Goal: Task Accomplishment & Management: Use online tool/utility

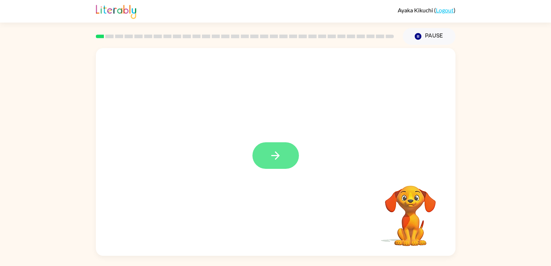
click at [274, 156] on icon "button" at bounding box center [275, 155] width 8 height 8
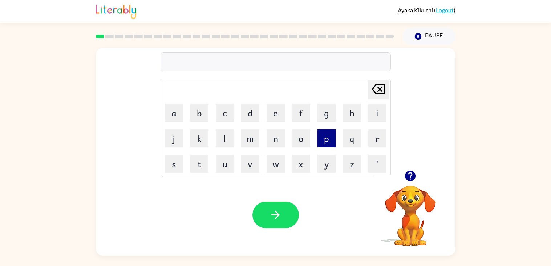
click at [326, 138] on button "p" at bounding box center [327, 138] width 18 height 18
click at [180, 107] on button "a" at bounding box center [174, 113] width 18 height 18
click at [246, 116] on button "d" at bounding box center [250, 113] width 18 height 18
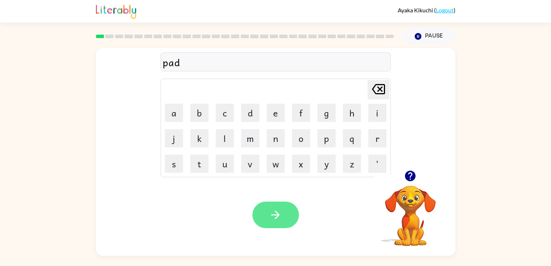
click at [289, 221] on button "button" at bounding box center [276, 214] width 47 height 27
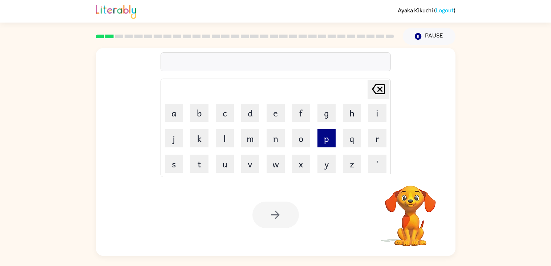
click at [323, 138] on button "p" at bounding box center [327, 138] width 18 height 18
click at [305, 138] on button "o" at bounding box center [301, 138] width 18 height 18
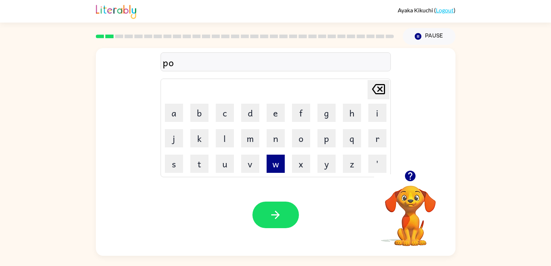
click at [278, 164] on button "w" at bounding box center [276, 163] width 18 height 18
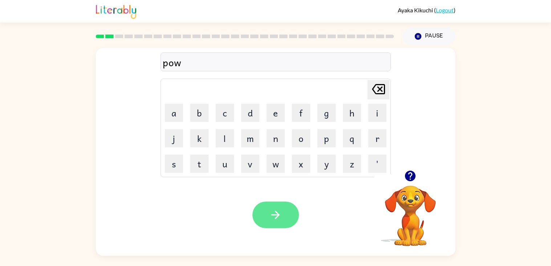
click at [277, 206] on button "button" at bounding box center [276, 214] width 47 height 27
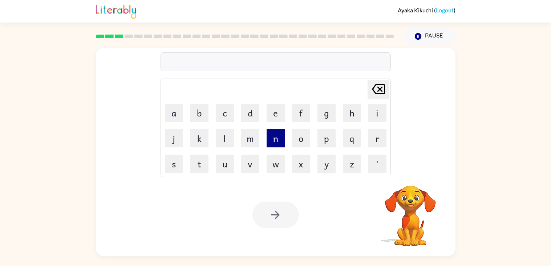
click at [272, 136] on button "n" at bounding box center [276, 138] width 18 height 18
click at [297, 134] on button "o" at bounding box center [301, 138] width 18 height 18
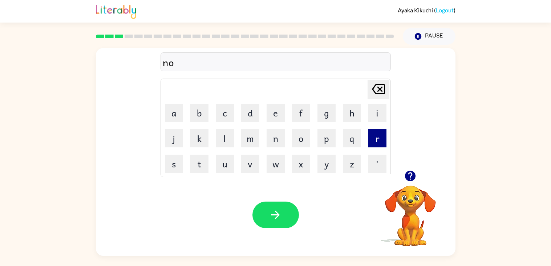
click at [371, 138] on button "r" at bounding box center [377, 138] width 18 height 18
click at [203, 166] on button "t" at bounding box center [199, 163] width 18 height 18
click at [350, 108] on button "h" at bounding box center [352, 113] width 18 height 18
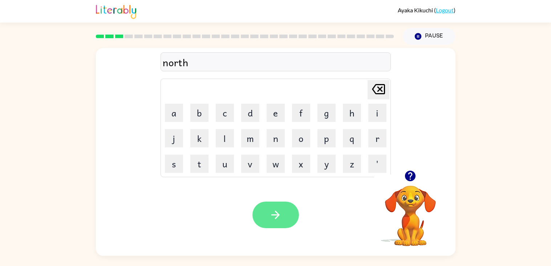
click at [297, 212] on button "button" at bounding box center [276, 214] width 47 height 27
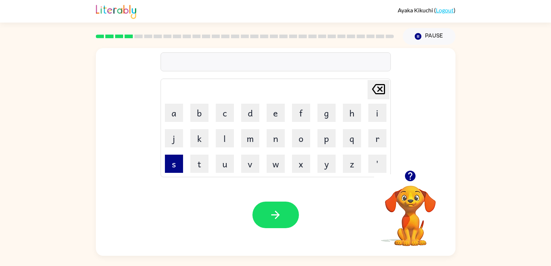
click at [177, 160] on button "s" at bounding box center [174, 163] width 18 height 18
click at [278, 165] on button "w" at bounding box center [276, 163] width 18 height 18
click at [375, 111] on button "i" at bounding box center [377, 113] width 18 height 18
click at [248, 130] on button "m" at bounding box center [250, 138] width 18 height 18
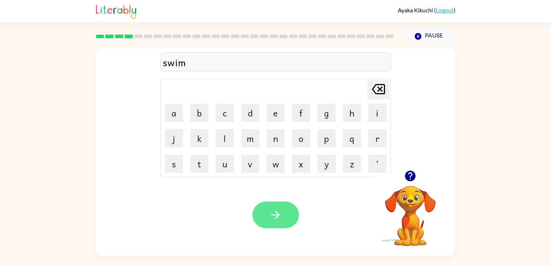
click at [265, 215] on button "button" at bounding box center [276, 214] width 47 height 27
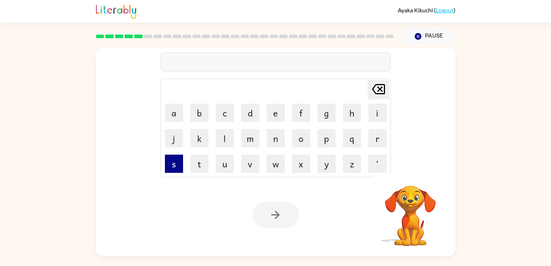
click at [176, 161] on button "s" at bounding box center [174, 163] width 18 height 18
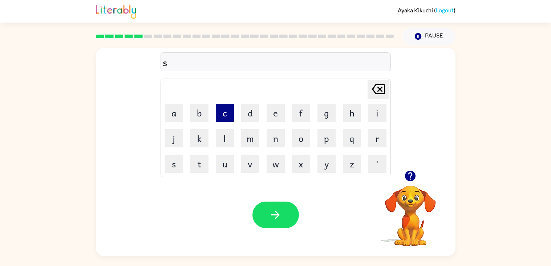
click at [225, 114] on button "c" at bounding box center [225, 113] width 18 height 18
click at [299, 133] on button "o" at bounding box center [301, 138] width 18 height 18
click at [181, 116] on button "a" at bounding box center [174, 113] width 18 height 18
click at [368, 90] on button "Delete Delete last character input" at bounding box center [379, 89] width 22 height 19
click at [370, 91] on icon "Delete Delete last character input" at bounding box center [378, 88] width 17 height 17
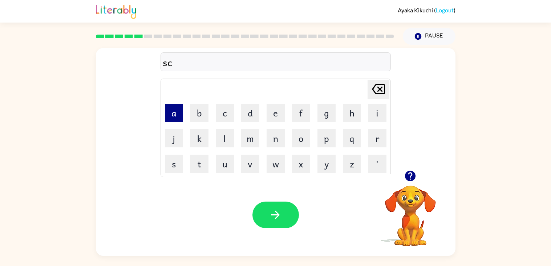
click at [175, 117] on button "a" at bounding box center [174, 113] width 18 height 18
click at [307, 144] on button "o" at bounding box center [301, 138] width 18 height 18
click at [270, 161] on button "w" at bounding box center [276, 163] width 18 height 18
click at [421, 190] on video "Your browser must support playing .mp4 files to use Literably. Please try using…" at bounding box center [410, 210] width 73 height 73
click at [416, 189] on video "Your browser must support playing .mp4 files to use Literably. Please try using…" at bounding box center [410, 210] width 73 height 73
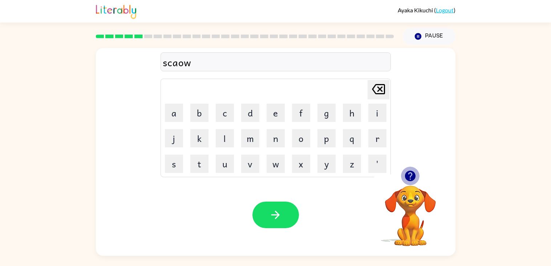
click at [409, 178] on icon "button" at bounding box center [410, 175] width 11 height 11
click at [206, 156] on button "t" at bounding box center [199, 163] width 18 height 18
click at [266, 209] on button "button" at bounding box center [276, 214] width 47 height 27
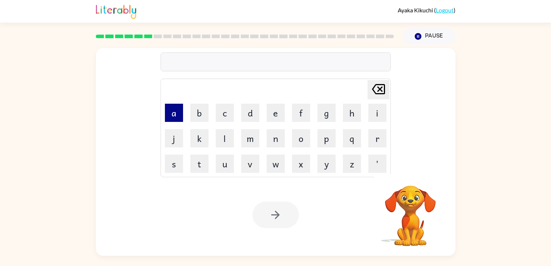
click at [179, 116] on button "a" at bounding box center [174, 113] width 18 height 18
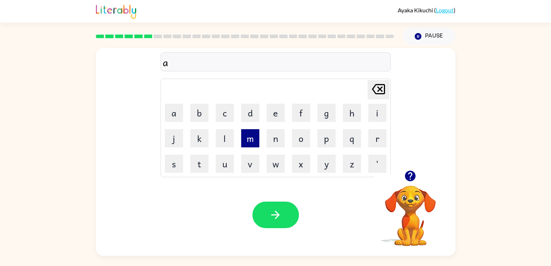
click at [245, 140] on button "m" at bounding box center [250, 138] width 18 height 18
click at [277, 112] on button "e" at bounding box center [276, 113] width 18 height 18
click at [278, 198] on div "Your browser must support playing .mp4 files to use Literably. Please try using…" at bounding box center [276, 215] width 360 height 82
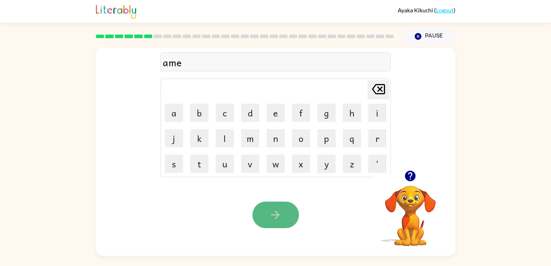
click at [283, 207] on button "button" at bounding box center [276, 214] width 47 height 27
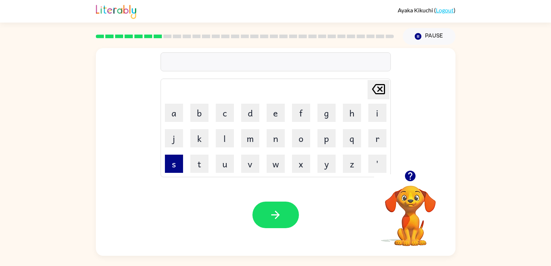
click at [174, 164] on button "s" at bounding box center [174, 163] width 18 height 18
click at [230, 113] on button "c" at bounding box center [225, 113] width 18 height 18
click at [378, 135] on button "r" at bounding box center [377, 138] width 18 height 18
click at [368, 113] on button "i" at bounding box center [377, 113] width 18 height 18
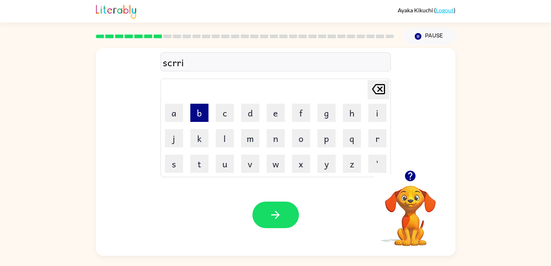
click at [200, 114] on button "b" at bounding box center [199, 113] width 18 height 18
click at [200, 115] on button "b" at bounding box center [199, 113] width 18 height 18
click at [383, 85] on icon at bounding box center [378, 89] width 13 height 10
click at [228, 129] on button "l" at bounding box center [225, 138] width 18 height 18
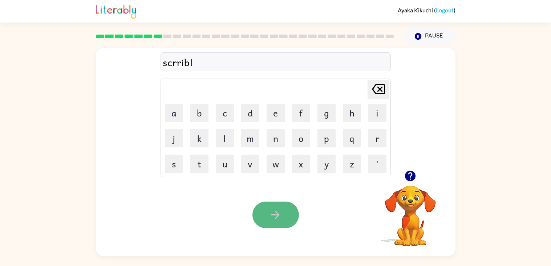
click at [293, 205] on button "button" at bounding box center [276, 214] width 47 height 27
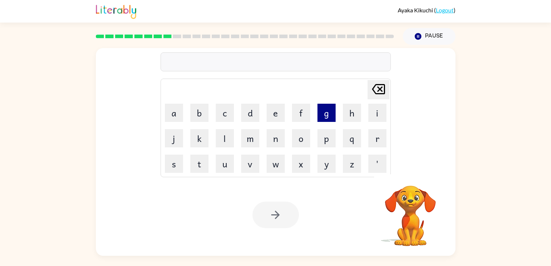
click at [326, 118] on button "g" at bounding box center [327, 113] width 18 height 18
click at [368, 134] on button "r" at bounding box center [377, 138] width 18 height 18
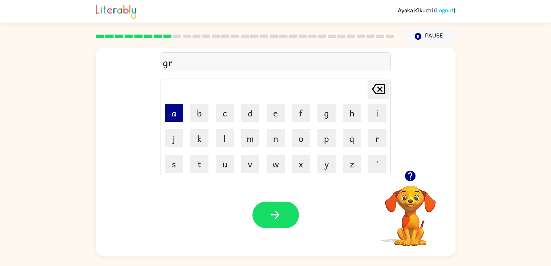
click at [176, 108] on button "a" at bounding box center [174, 113] width 18 height 18
click at [203, 165] on button "t" at bounding box center [199, 163] width 18 height 18
click at [345, 116] on button "h" at bounding box center [352, 113] width 18 height 18
click at [383, 81] on icon "Delete Delete last character input" at bounding box center [378, 88] width 17 height 17
click at [382, 80] on button "Delete Delete last character input" at bounding box center [379, 89] width 22 height 19
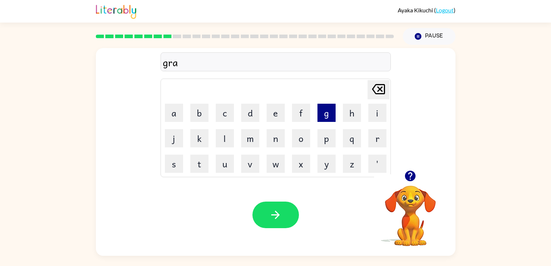
click at [327, 111] on button "g" at bounding box center [327, 113] width 18 height 18
click at [350, 106] on button "h" at bounding box center [352, 113] width 18 height 18
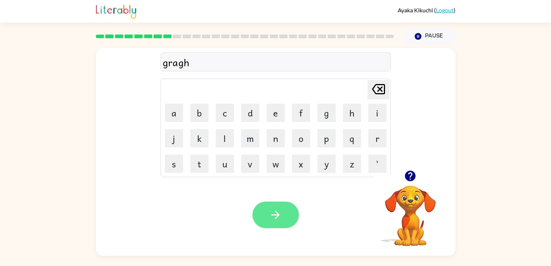
click at [271, 216] on icon "button" at bounding box center [275, 214] width 13 height 13
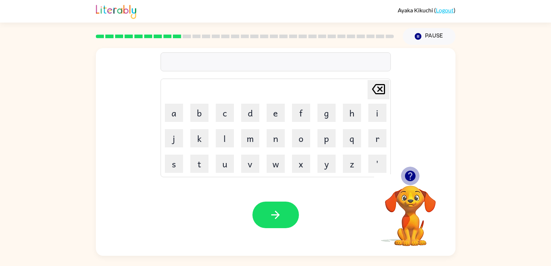
click at [411, 176] on icon "button" at bounding box center [410, 175] width 13 height 13
click at [326, 142] on button "p" at bounding box center [327, 138] width 18 height 18
click at [304, 139] on button "o" at bounding box center [301, 138] width 18 height 18
click at [370, 110] on button "i" at bounding box center [377, 113] width 18 height 18
click at [277, 140] on button "n" at bounding box center [276, 138] width 18 height 18
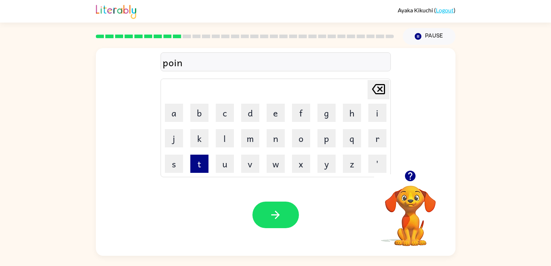
click at [201, 159] on button "t" at bounding box center [199, 163] width 18 height 18
click at [182, 162] on button "s" at bounding box center [174, 163] width 18 height 18
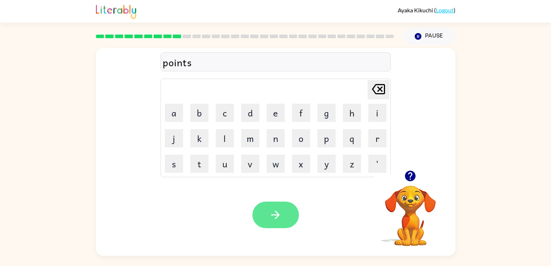
click at [270, 203] on button "button" at bounding box center [276, 214] width 47 height 27
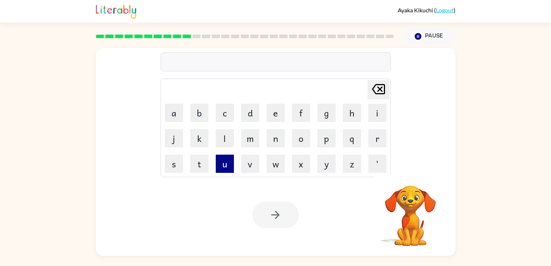
click at [226, 164] on button "u" at bounding box center [225, 163] width 18 height 18
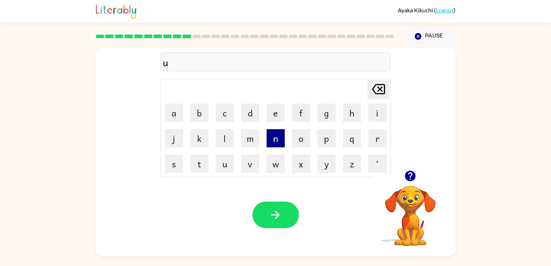
click at [273, 142] on button "n" at bounding box center [276, 138] width 18 height 18
click at [303, 113] on button "f" at bounding box center [301, 113] width 18 height 18
click at [297, 136] on button "o" at bounding box center [301, 138] width 18 height 18
click at [230, 140] on button "l" at bounding box center [225, 138] width 18 height 18
click at [247, 112] on button "d" at bounding box center [250, 113] width 18 height 18
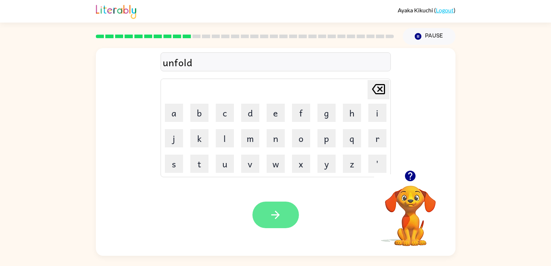
click at [263, 205] on button "button" at bounding box center [276, 214] width 47 height 27
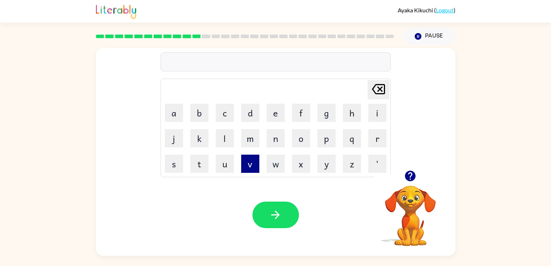
click at [256, 165] on button "v" at bounding box center [250, 163] width 18 height 18
click at [295, 141] on button "o" at bounding box center [301, 138] width 18 height 18
click at [195, 163] on button "t" at bounding box center [199, 163] width 18 height 18
click at [281, 117] on button "e" at bounding box center [276, 113] width 18 height 18
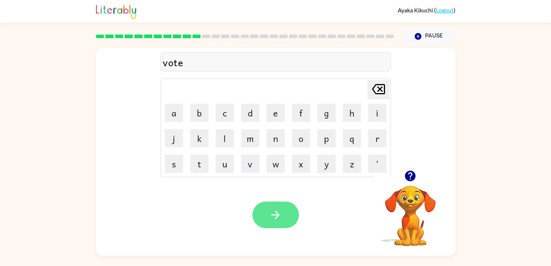
click at [282, 219] on icon "button" at bounding box center [275, 214] width 13 height 13
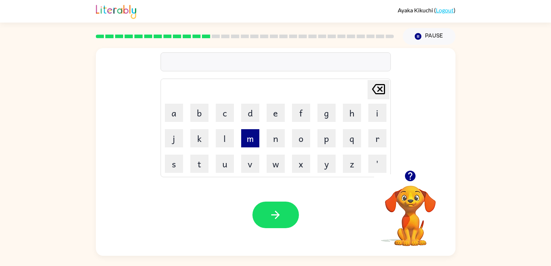
click at [247, 142] on button "m" at bounding box center [250, 138] width 18 height 18
click at [178, 111] on button "a" at bounding box center [174, 113] width 18 height 18
click at [178, 164] on button "s" at bounding box center [174, 163] width 18 height 18
click at [199, 165] on button "t" at bounding box center [199, 163] width 18 height 18
click at [179, 118] on button "a" at bounding box center [174, 113] width 18 height 18
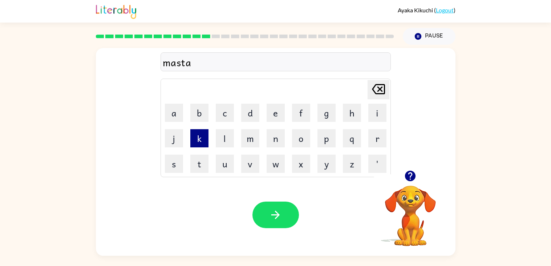
click at [199, 137] on button "k" at bounding box center [199, 138] width 18 height 18
click at [273, 106] on button "e" at bounding box center [276, 113] width 18 height 18
click at [288, 206] on button "button" at bounding box center [276, 214] width 47 height 27
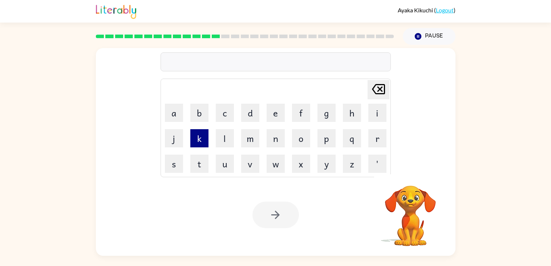
click at [199, 141] on button "k" at bounding box center [199, 138] width 18 height 18
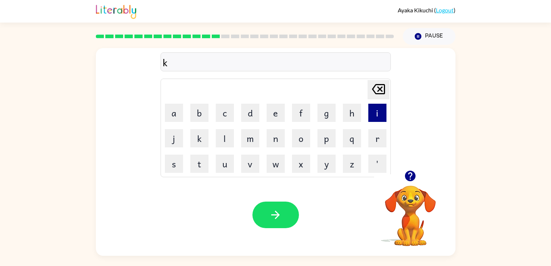
click at [374, 110] on button "i" at bounding box center [377, 113] width 18 height 18
click at [273, 140] on button "n" at bounding box center [276, 138] width 18 height 18
click at [247, 117] on button "d" at bounding box center [250, 113] width 18 height 18
click at [229, 134] on button "l" at bounding box center [225, 138] width 18 height 18
click at [227, 131] on button "l" at bounding box center [225, 138] width 18 height 18
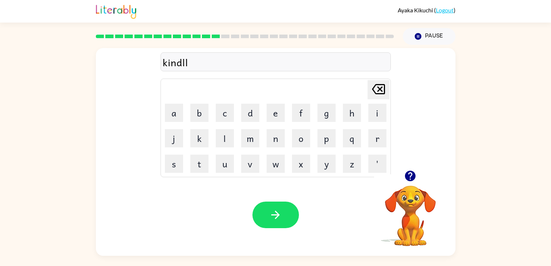
click at [379, 94] on icon at bounding box center [378, 89] width 13 height 10
click at [327, 165] on button "y" at bounding box center [327, 163] width 18 height 18
click at [262, 205] on button "button" at bounding box center [276, 214] width 47 height 27
click at [252, 118] on button "d" at bounding box center [250, 113] width 18 height 18
click at [276, 113] on button "e" at bounding box center [276, 113] width 18 height 18
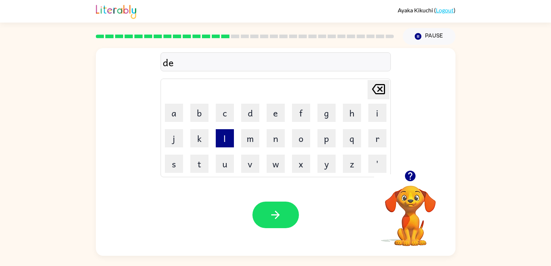
click at [230, 138] on button "l" at bounding box center [225, 138] width 18 height 18
click at [276, 105] on button "e" at bounding box center [276, 113] width 18 height 18
click at [318, 170] on button "y" at bounding box center [327, 163] width 18 height 18
click at [293, 218] on button "button" at bounding box center [276, 214] width 47 height 27
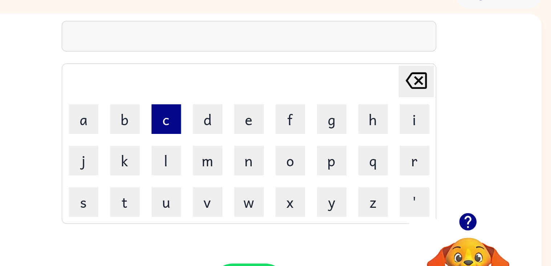
click at [229, 111] on button "c" at bounding box center [225, 113] width 18 height 18
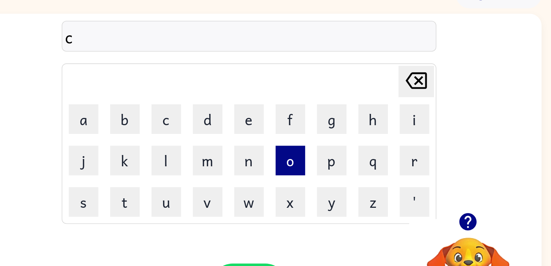
click at [298, 136] on button "o" at bounding box center [301, 138] width 18 height 18
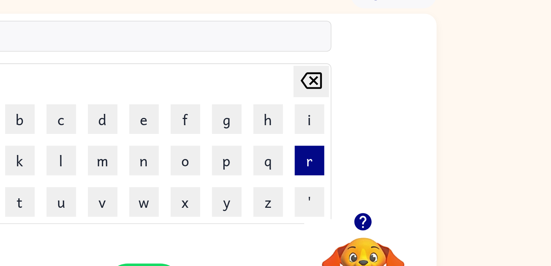
click at [373, 141] on button "r" at bounding box center [377, 138] width 18 height 18
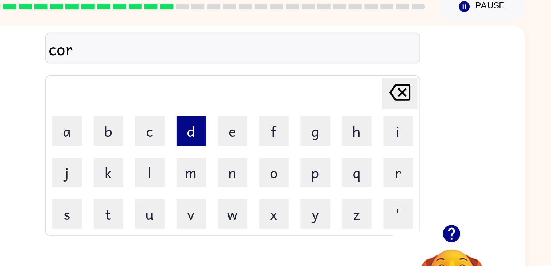
click at [254, 117] on button "d" at bounding box center [250, 113] width 18 height 18
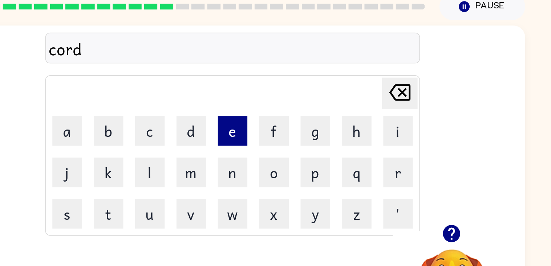
click at [275, 114] on button "e" at bounding box center [276, 113] width 18 height 18
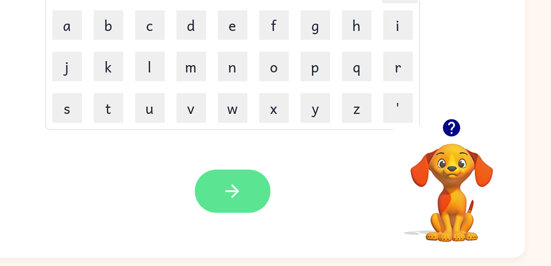
click at [287, 217] on button "button" at bounding box center [276, 214] width 47 height 27
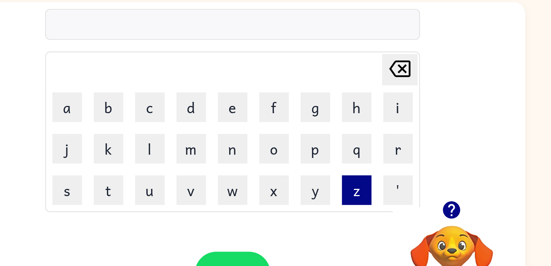
click at [347, 165] on button "z" at bounding box center [352, 163] width 18 height 18
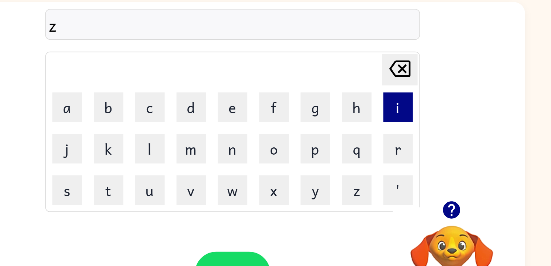
click at [374, 110] on button "i" at bounding box center [377, 113] width 18 height 18
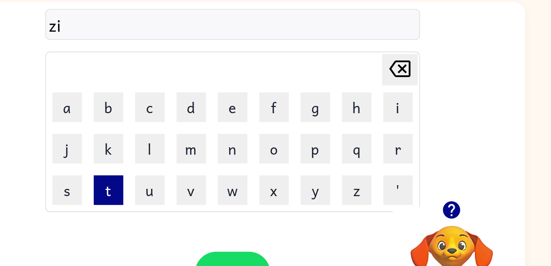
click at [209, 159] on button "t" at bounding box center [199, 163] width 18 height 18
click at [377, 92] on icon at bounding box center [378, 89] width 13 height 10
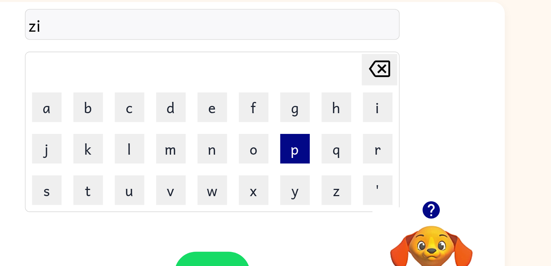
click at [326, 134] on button "p" at bounding box center [327, 138] width 18 height 18
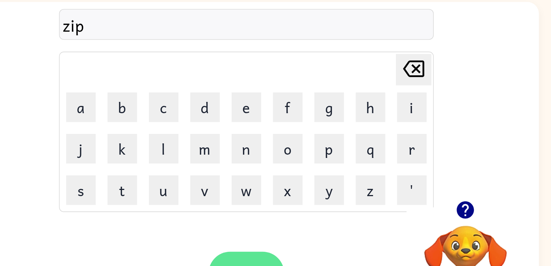
click at [279, 206] on button "button" at bounding box center [276, 214] width 47 height 27
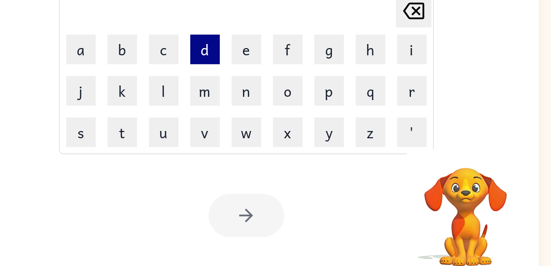
click at [256, 112] on button "d" at bounding box center [250, 113] width 18 height 18
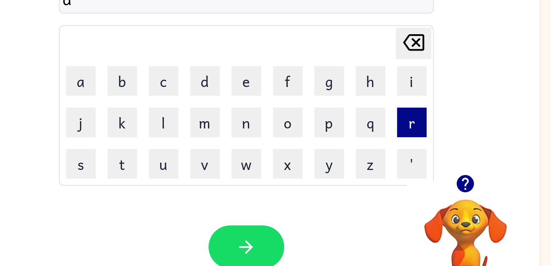
click at [373, 137] on button "r" at bounding box center [377, 138] width 18 height 18
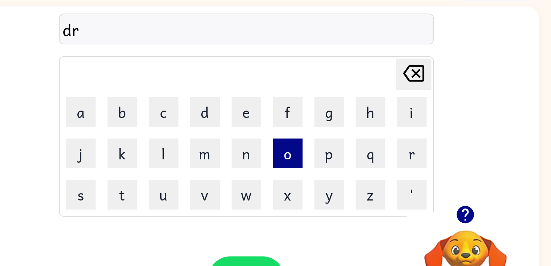
click at [304, 137] on button "o" at bounding box center [301, 138] width 18 height 18
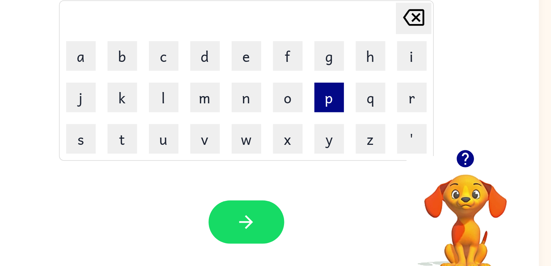
click at [324, 141] on button "p" at bounding box center [327, 138] width 18 height 18
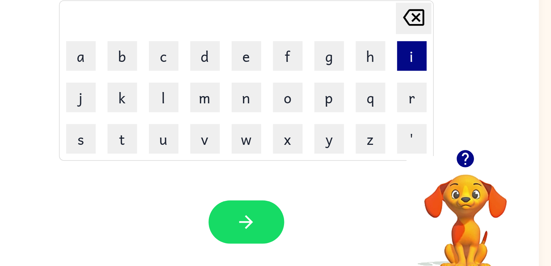
click at [373, 111] on button "i" at bounding box center [377, 113] width 18 height 18
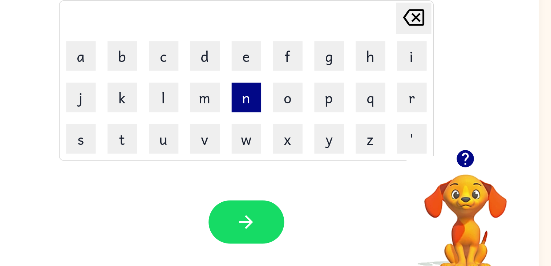
click at [272, 136] on button "n" at bounding box center [276, 138] width 18 height 18
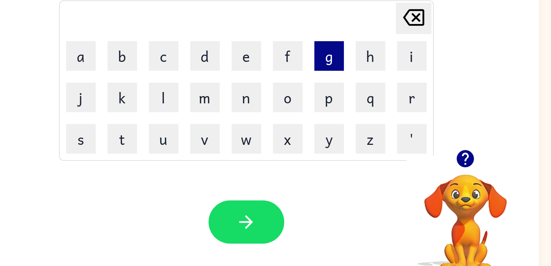
click at [322, 120] on button "g" at bounding box center [327, 113] width 18 height 18
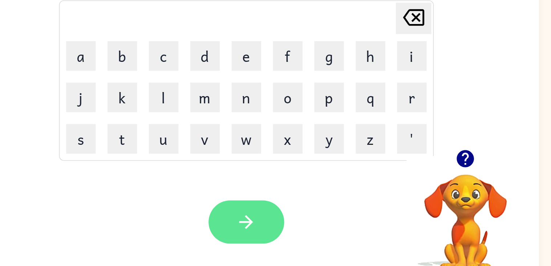
click at [281, 214] on icon "button" at bounding box center [275, 214] width 13 height 13
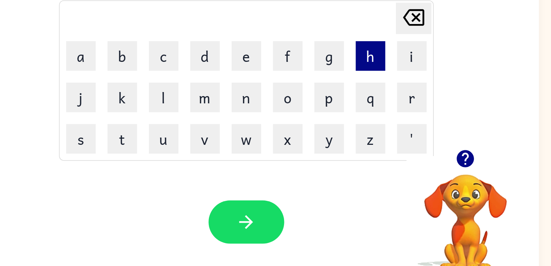
click at [351, 112] on button "h" at bounding box center [352, 113] width 18 height 18
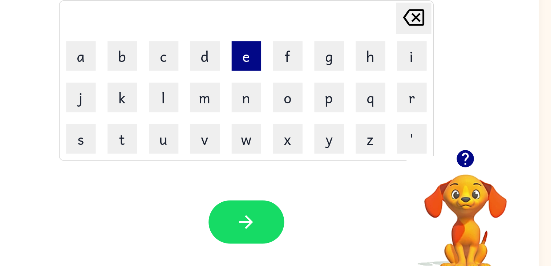
click at [275, 112] on button "e" at bounding box center [276, 113] width 18 height 18
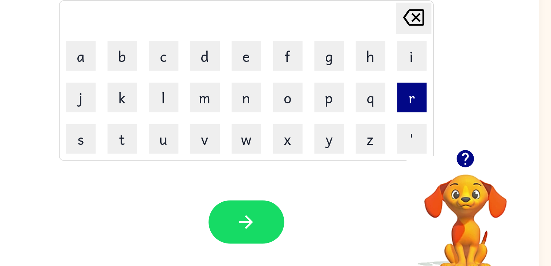
click at [372, 139] on button "r" at bounding box center [377, 138] width 18 height 18
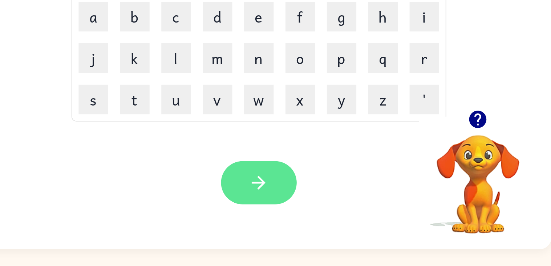
click at [286, 210] on button "button" at bounding box center [276, 214] width 47 height 27
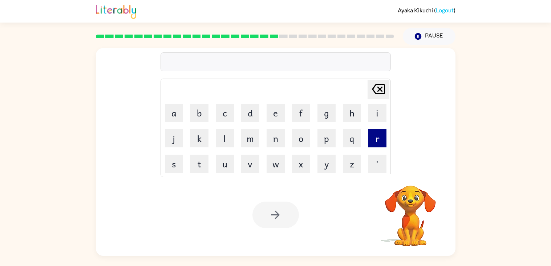
click at [372, 132] on button "r" at bounding box center [377, 138] width 18 height 18
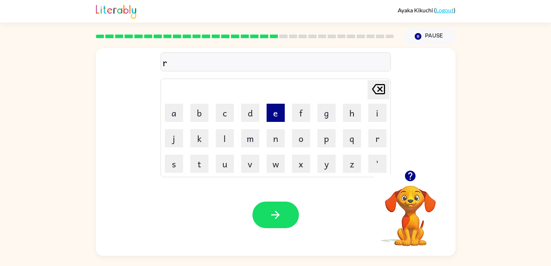
click at [281, 115] on button "e" at bounding box center [276, 113] width 18 height 18
click at [181, 118] on button "a" at bounding box center [174, 113] width 18 height 18
click at [226, 120] on button "c" at bounding box center [225, 113] width 18 height 18
click at [347, 120] on button "h" at bounding box center [352, 113] width 18 height 18
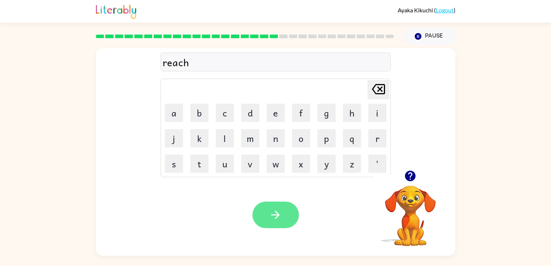
click at [273, 209] on icon "button" at bounding box center [275, 214] width 13 height 13
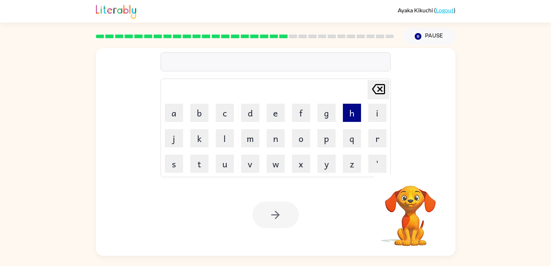
click at [348, 115] on button "h" at bounding box center [352, 113] width 18 height 18
click at [368, 112] on button "i" at bounding box center [377, 113] width 18 height 18
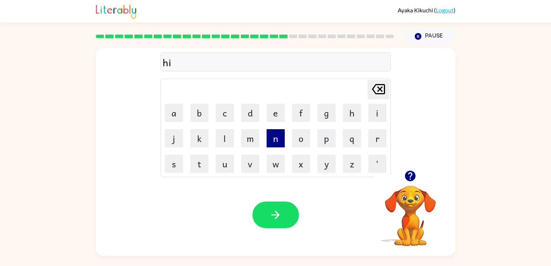
click at [269, 141] on button "n" at bounding box center [276, 138] width 18 height 18
click at [198, 160] on button "t" at bounding box center [199, 163] width 18 height 18
click at [271, 117] on button "e" at bounding box center [276, 113] width 18 height 18
click at [241, 112] on td "d" at bounding box center [250, 112] width 25 height 25
click at [250, 115] on button "d" at bounding box center [250, 113] width 18 height 18
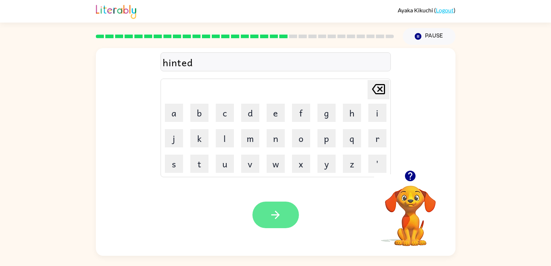
click at [281, 212] on icon "button" at bounding box center [275, 214] width 13 height 13
click at [406, 174] on icon "button" at bounding box center [410, 175] width 11 height 11
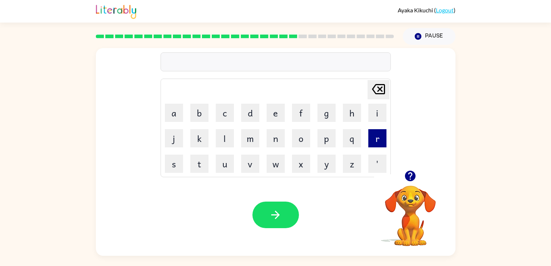
click at [376, 142] on button "r" at bounding box center [377, 138] width 18 height 18
click at [182, 116] on button "a" at bounding box center [174, 113] width 18 height 18
click at [382, 107] on button "i" at bounding box center [377, 113] width 18 height 18
click at [181, 163] on button "s" at bounding box center [174, 163] width 18 height 18
click at [281, 121] on button "e" at bounding box center [276, 113] width 18 height 18
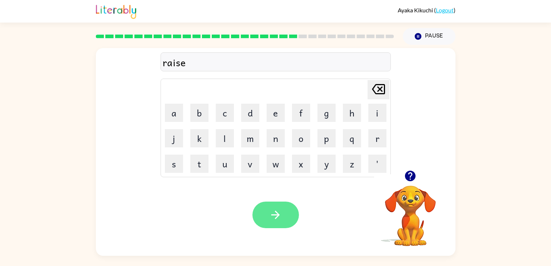
click at [290, 224] on button "button" at bounding box center [276, 214] width 47 height 27
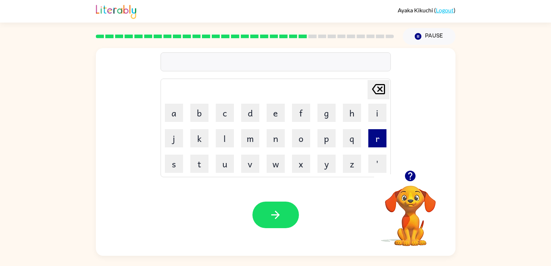
click at [375, 137] on button "r" at bounding box center [377, 138] width 18 height 18
click at [177, 110] on button "a" at bounding box center [174, 113] width 18 height 18
click at [372, 112] on button "i" at bounding box center [377, 113] width 18 height 18
click at [271, 143] on button "n" at bounding box center [276, 138] width 18 height 18
click at [222, 115] on button "c" at bounding box center [225, 113] width 18 height 18
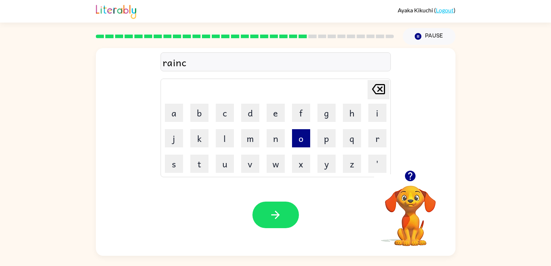
click at [303, 142] on button "o" at bounding box center [301, 138] width 18 height 18
click at [201, 165] on button "t" at bounding box center [199, 163] width 18 height 18
click at [279, 112] on button "e" at bounding box center [276, 113] width 18 height 18
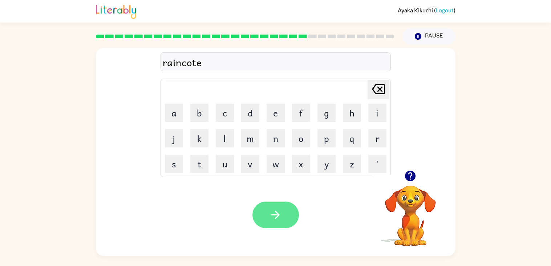
click at [286, 206] on button "button" at bounding box center [276, 214] width 47 height 27
click at [278, 214] on div at bounding box center [276, 214] width 47 height 27
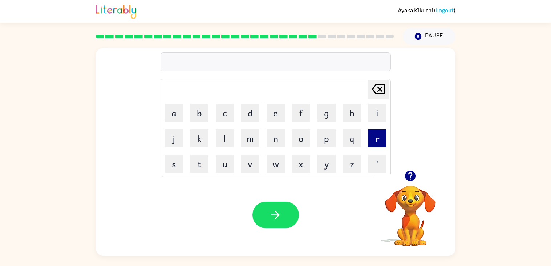
click at [372, 136] on button "r" at bounding box center [377, 138] width 18 height 18
click at [374, 121] on button "i" at bounding box center [377, 113] width 18 height 18
click at [248, 142] on button "m" at bounding box center [250, 138] width 18 height 18
click at [175, 122] on td "a" at bounding box center [174, 112] width 25 height 25
click at [173, 119] on button "a" at bounding box center [174, 113] width 18 height 18
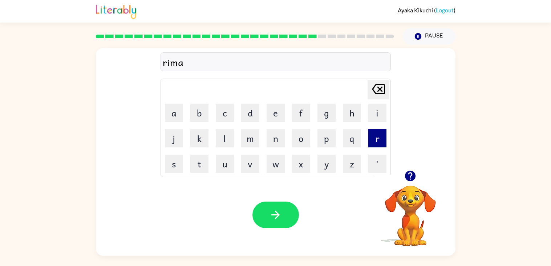
click at [371, 134] on button "r" at bounding box center [377, 138] width 18 height 18
click at [204, 140] on button "k" at bounding box center [199, 138] width 18 height 18
click at [173, 64] on div "rimark" at bounding box center [276, 62] width 226 height 15
click at [173, 65] on div "rimark" at bounding box center [276, 62] width 226 height 15
click at [283, 221] on button "button" at bounding box center [276, 214] width 47 height 27
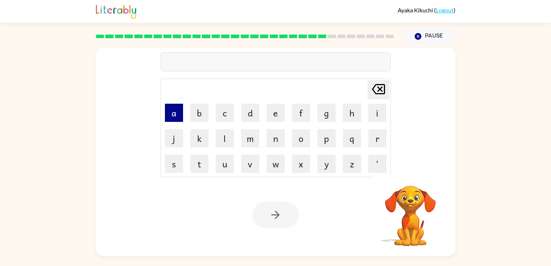
click at [172, 112] on button "a" at bounding box center [174, 113] width 18 height 18
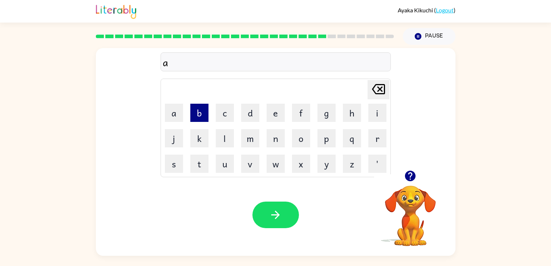
click at [209, 112] on button "b" at bounding box center [199, 113] width 18 height 18
click at [380, 93] on icon "Delete Delete last character input" at bounding box center [378, 88] width 17 height 17
click at [256, 112] on button "d" at bounding box center [250, 113] width 18 height 18
click at [203, 114] on button "b" at bounding box center [199, 113] width 18 height 18
click at [174, 109] on button "a" at bounding box center [174, 113] width 18 height 18
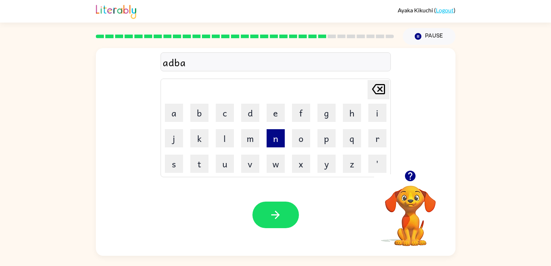
click at [276, 139] on button "n" at bounding box center [276, 138] width 18 height 18
click at [174, 166] on button "s" at bounding box center [174, 163] width 18 height 18
click at [373, 109] on button "i" at bounding box center [377, 113] width 18 height 18
click at [269, 135] on button "n" at bounding box center [276, 138] width 18 height 18
click at [325, 112] on button "g" at bounding box center [327, 113] width 18 height 18
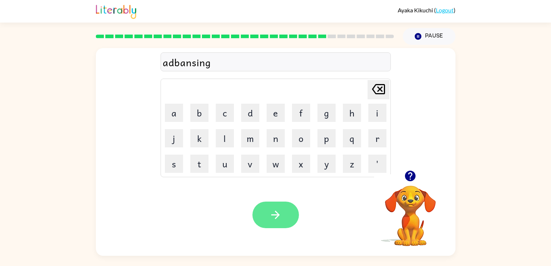
click at [283, 209] on button "button" at bounding box center [276, 214] width 47 height 27
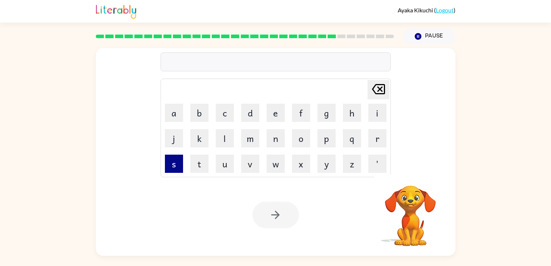
click at [172, 168] on button "s" at bounding box center [174, 163] width 18 height 18
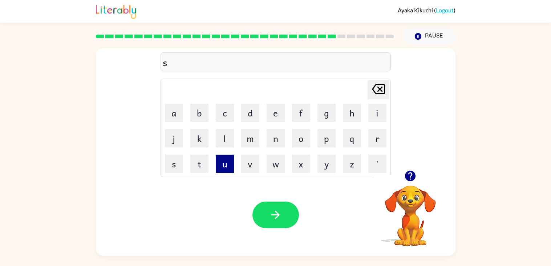
click at [229, 163] on button "u" at bounding box center [225, 163] width 18 height 18
click at [267, 145] on button "n" at bounding box center [276, 138] width 18 height 18
click at [413, 177] on icon "button" at bounding box center [410, 175] width 11 height 11
click at [221, 135] on button "l" at bounding box center [225, 138] width 18 height 18
click at [277, 117] on button "e" at bounding box center [276, 113] width 18 height 18
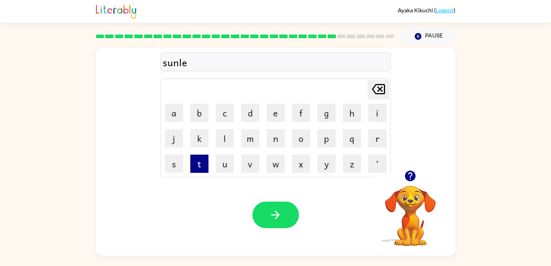
click at [206, 169] on button "t" at bounding box center [199, 163] width 18 height 18
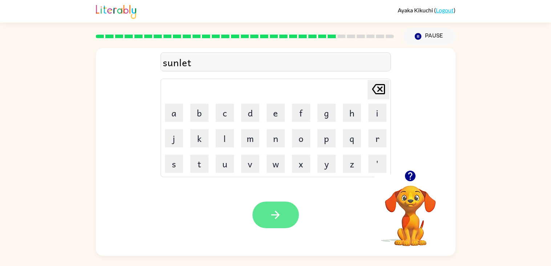
click at [285, 205] on button "button" at bounding box center [276, 214] width 47 height 27
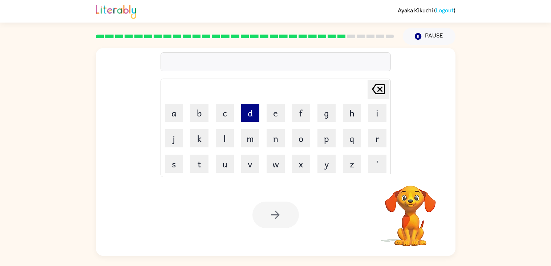
click at [255, 113] on button "d" at bounding box center [250, 113] width 18 height 18
click at [278, 111] on button "e" at bounding box center [276, 113] width 18 height 18
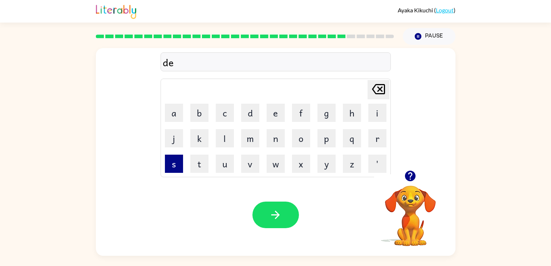
click at [177, 162] on button "s" at bounding box center [174, 163] width 18 height 18
click at [222, 123] on td "c" at bounding box center [225, 112] width 25 height 25
click at [222, 116] on button "c" at bounding box center [225, 113] width 18 height 18
click at [306, 143] on button "o" at bounding box center [301, 138] width 18 height 18
click at [205, 114] on button "b" at bounding box center [199, 113] width 18 height 18
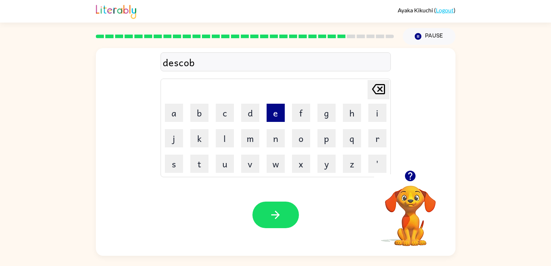
click at [275, 112] on button "e" at bounding box center [276, 113] width 18 height 18
click at [378, 138] on button "r" at bounding box center [377, 138] width 18 height 18
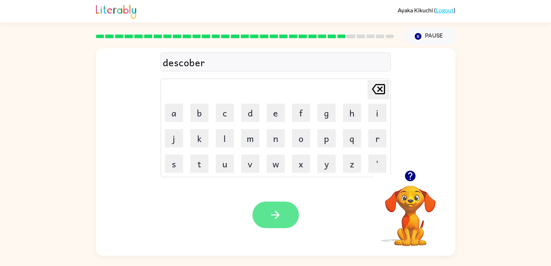
click at [286, 201] on button "button" at bounding box center [276, 214] width 47 height 27
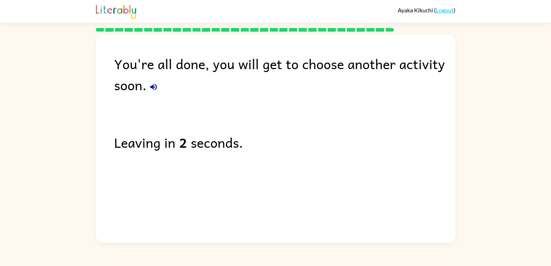
click at [162, 89] on div "You're all done, you will get to choose another activity soon." at bounding box center [285, 74] width 342 height 42
click at [152, 88] on icon "button" at bounding box center [153, 87] width 7 height 7
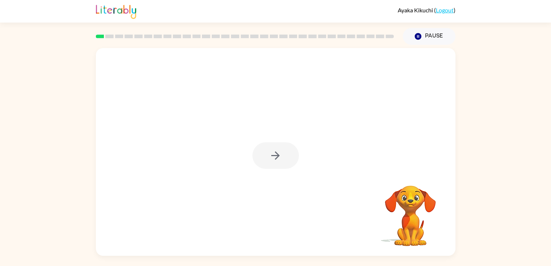
click at [243, 101] on div at bounding box center [276, 151] width 360 height 207
click at [283, 160] on button "button" at bounding box center [276, 155] width 47 height 27
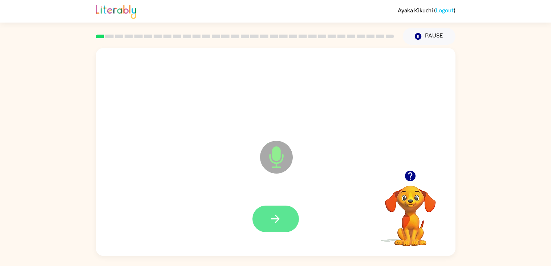
click at [290, 217] on button "button" at bounding box center [276, 218] width 47 height 27
click at [288, 220] on button "button" at bounding box center [276, 218] width 47 height 27
click at [295, 218] on button "button" at bounding box center [276, 218] width 47 height 27
click at [285, 219] on button "button" at bounding box center [276, 218] width 47 height 27
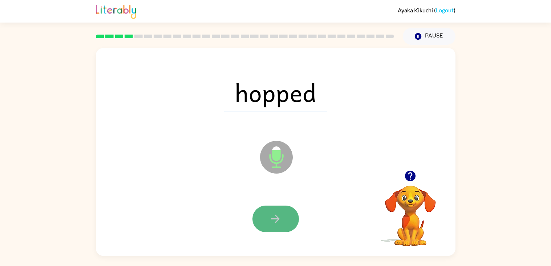
click at [294, 210] on button "button" at bounding box center [276, 218] width 47 height 27
click at [286, 215] on button "button" at bounding box center [276, 218] width 47 height 27
click at [289, 212] on button "button" at bounding box center [276, 218] width 47 height 27
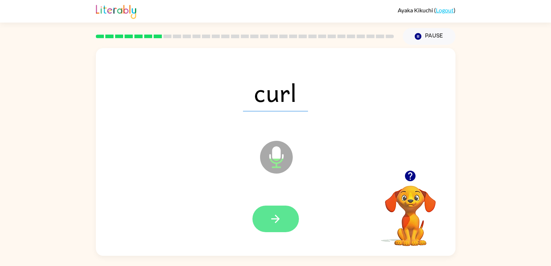
click at [277, 224] on icon "button" at bounding box center [275, 218] width 13 height 13
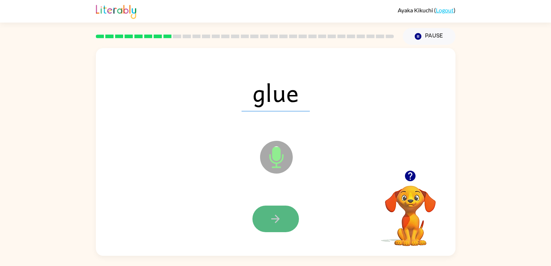
click at [289, 221] on button "button" at bounding box center [276, 218] width 47 height 27
click at [284, 218] on button "button" at bounding box center [276, 218] width 47 height 27
click at [267, 224] on button "button" at bounding box center [276, 218] width 47 height 27
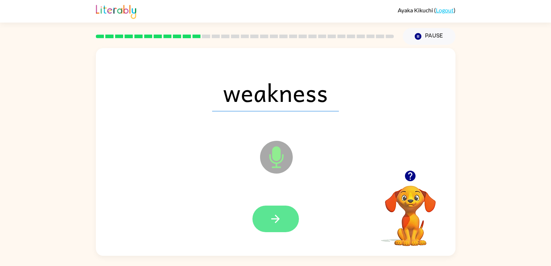
click at [265, 211] on button "button" at bounding box center [276, 218] width 47 height 27
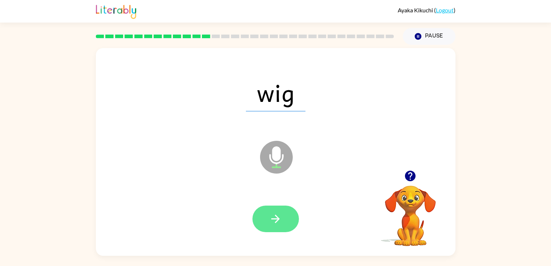
click at [277, 230] on button "button" at bounding box center [276, 218] width 47 height 27
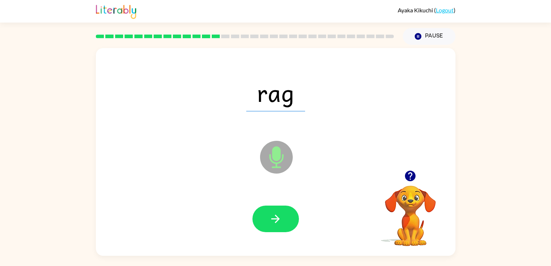
click at [282, 160] on icon at bounding box center [276, 157] width 33 height 33
click at [286, 221] on button "button" at bounding box center [276, 218] width 47 height 27
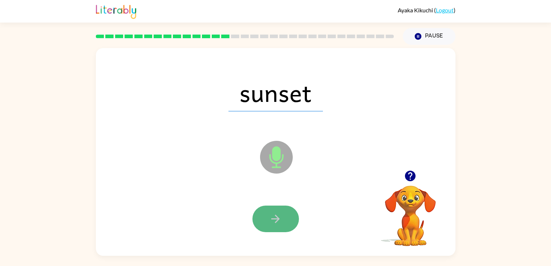
click at [287, 220] on button "button" at bounding box center [276, 218] width 47 height 27
click at [282, 215] on button "button" at bounding box center [276, 218] width 47 height 27
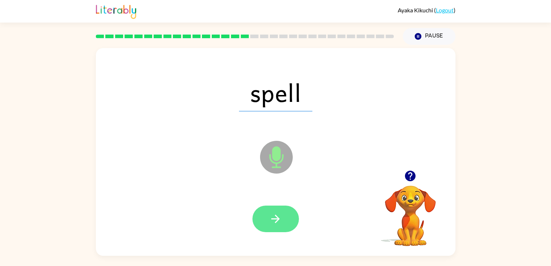
click at [281, 213] on icon "button" at bounding box center [275, 218] width 13 height 13
click at [281, 212] on icon "button" at bounding box center [275, 218] width 13 height 13
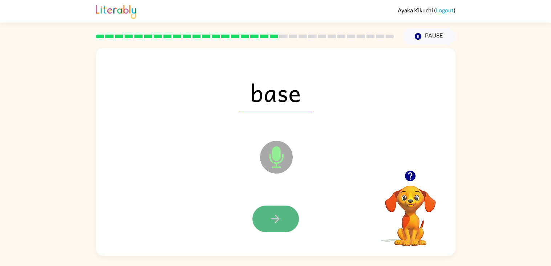
click at [279, 213] on icon "button" at bounding box center [275, 218] width 13 height 13
click at [278, 212] on icon "button" at bounding box center [275, 218] width 13 height 13
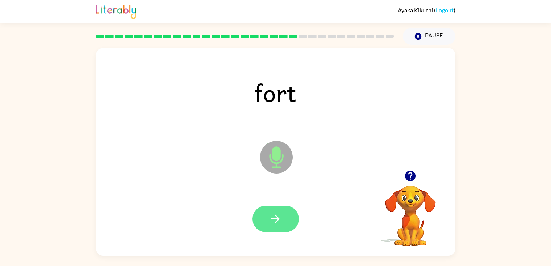
click at [280, 209] on button "button" at bounding box center [276, 218] width 47 height 27
click at [279, 209] on button "button" at bounding box center [276, 218] width 47 height 27
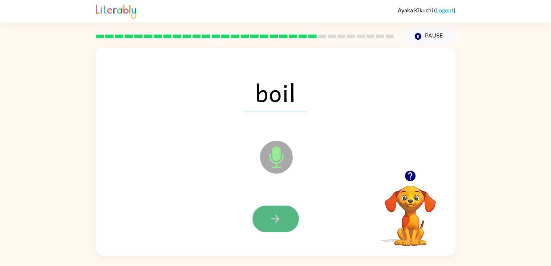
click at [279, 208] on button "button" at bounding box center [276, 218] width 47 height 27
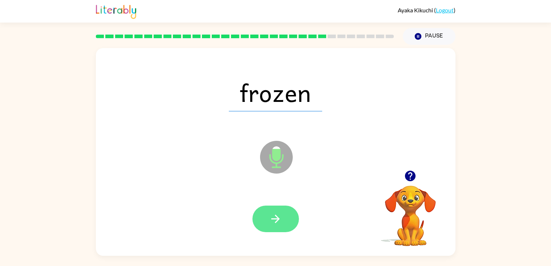
click at [279, 208] on button "button" at bounding box center [276, 218] width 47 height 27
click at [278, 207] on button "button" at bounding box center [276, 218] width 47 height 27
click at [279, 217] on icon "button" at bounding box center [275, 218] width 13 height 13
click at [281, 216] on icon "button" at bounding box center [275, 218] width 13 height 13
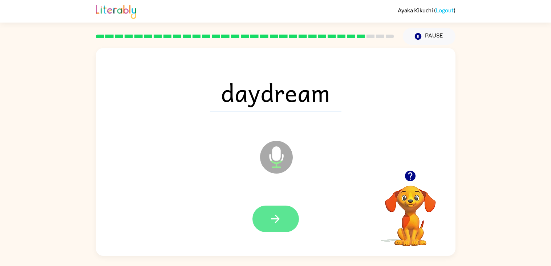
click at [282, 215] on icon "button" at bounding box center [275, 218] width 13 height 13
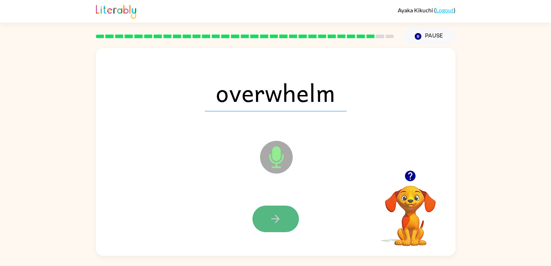
click at [275, 211] on button "button" at bounding box center [276, 218] width 47 height 27
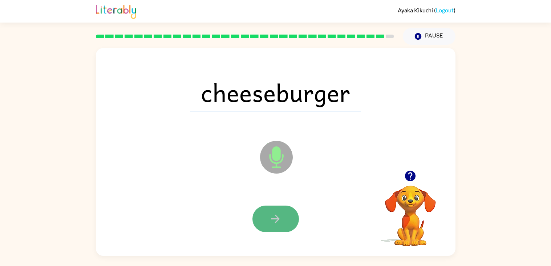
click at [276, 207] on button "button" at bounding box center [276, 218] width 47 height 27
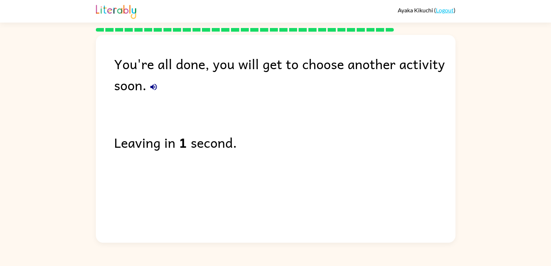
click at [154, 84] on icon "button" at bounding box center [153, 86] width 9 height 9
